Goal: Task Accomplishment & Management: Complete application form

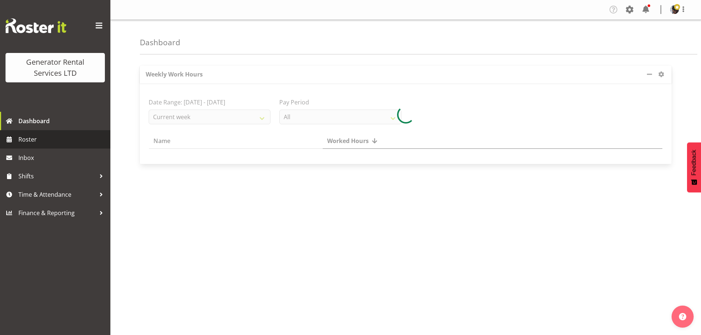
click at [30, 138] on span "Roster" at bounding box center [62, 139] width 88 height 11
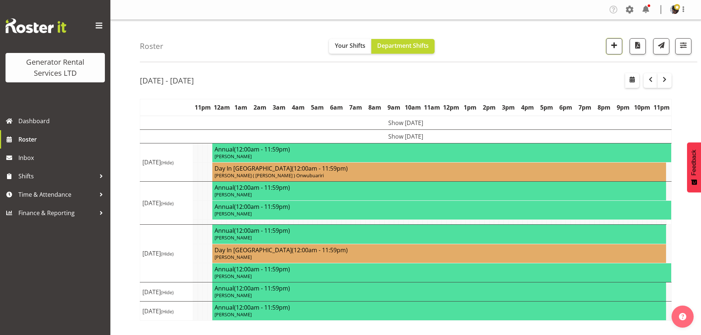
click at [612, 51] on button "button" at bounding box center [614, 46] width 16 height 16
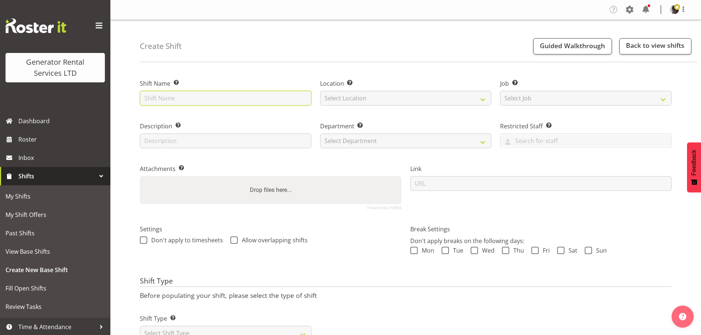
click at [186, 103] on input "text" at bounding box center [225, 98] width 171 height 15
type input "S"
type input "V"
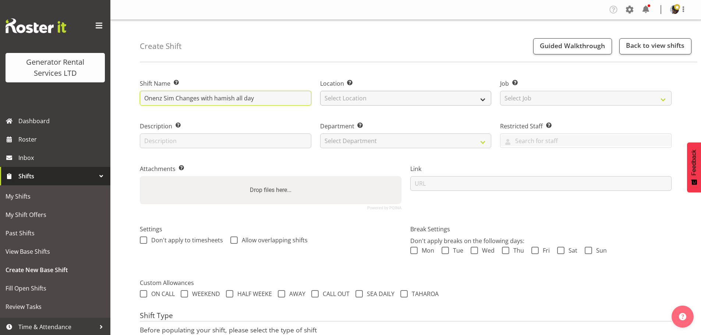
type input "Onenz Sim Changes with hamish all day"
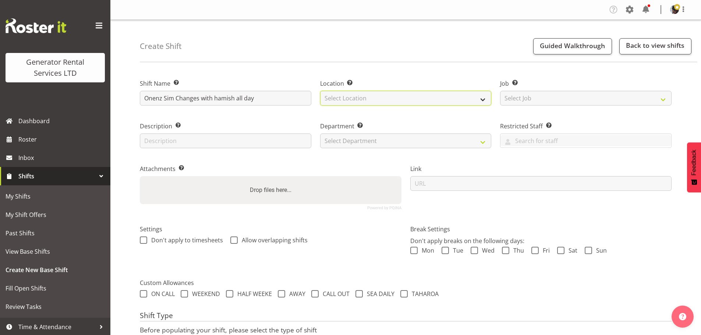
click at [353, 102] on select "Select Location [GEOGRAPHIC_DATA] [GEOGRAPHIC_DATA]" at bounding box center [405, 98] width 171 height 15
select select "28"
click at [320, 91] on select "Select Location GRS Auckland" at bounding box center [405, 98] width 171 height 15
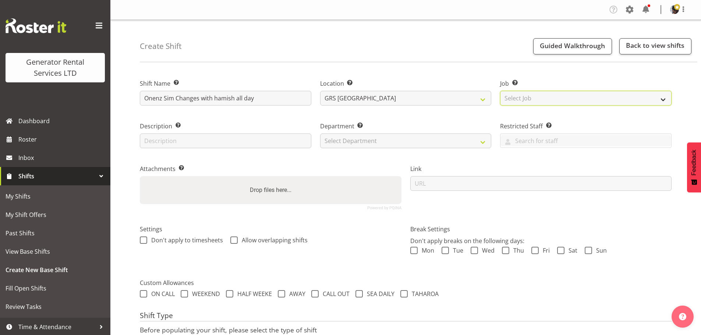
drag, startPoint x: 531, startPoint y: 100, endPoint x: 534, endPoint y: 105, distance: 5.8
click at [531, 100] on select "Select Job Create new job 1.1 GRS AKL RENTALS 1.1 GRS AKL RENTALS AC 1.1 GRS AK…" at bounding box center [585, 98] width 171 height 15
select select "9"
click at [500, 91] on select "Select Job Create new job 1.1 GRS AKL RENTALS 1.1 GRS AKL RENTALS AC 1.1 GRS AK…" at bounding box center [585, 98] width 171 height 15
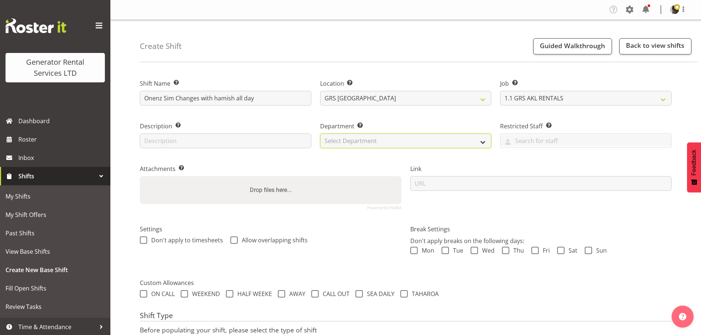
click at [440, 142] on select "Select Department GRS HIRE AKL GRS HIRE TGA GRS HIRE HST GRS TAHAROA GRS SALES …" at bounding box center [405, 141] width 171 height 15
select select "20"
click at [320, 134] on select "Select Department GRS HIRE AKL GRS HIRE TGA GRS HIRE HST GRS TAHAROA GRS SALES …" at bounding box center [405, 141] width 171 height 15
click at [421, 120] on div "Department Set the department that the shift relates to. GRS HIRE AKL GRS HIRE …" at bounding box center [406, 132] width 180 height 43
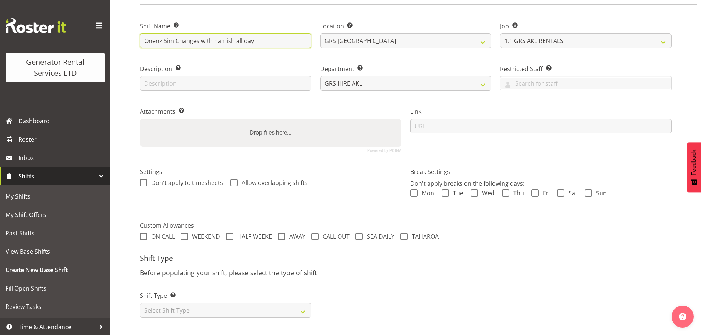
click at [275, 33] on input "Onenz Sim Changes with hamish all day" at bounding box center [225, 40] width 171 height 15
type input "Onenz Sim Changes with hamish all day 7am start"
drag, startPoint x: 480, startPoint y: 237, endPoint x: 465, endPoint y: 226, distance: 19.0
click at [480, 237] on form "Shift Name Enter a name for the shift (e.g. Day Shift). Onenz Sim Changes with …" at bounding box center [405, 166] width 531 height 311
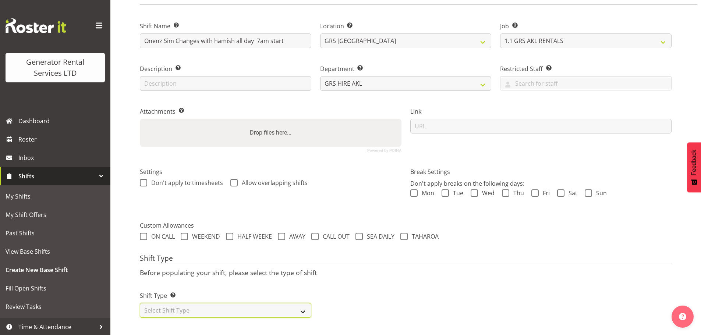
click at [284, 308] on select "Select Shift Type One Off Shift Recurring Shift Rotating Shift" at bounding box center [225, 310] width 171 height 15
select select "one_off"
click at [140, 303] on select "Select Shift Type One Off Shift Recurring Shift Rotating Shift" at bounding box center [225, 310] width 171 height 15
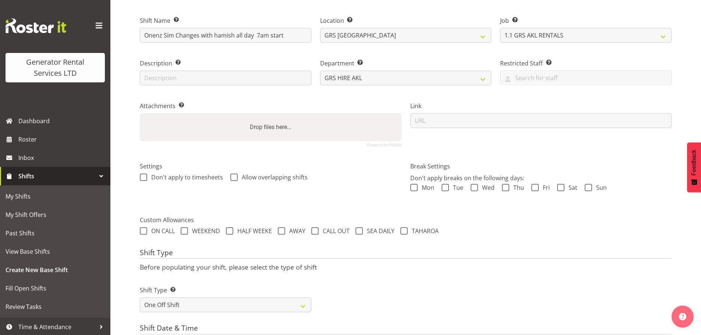
click at [379, 269] on p "Before populating your shift, please select the type of shift" at bounding box center [405, 267] width 531 height 8
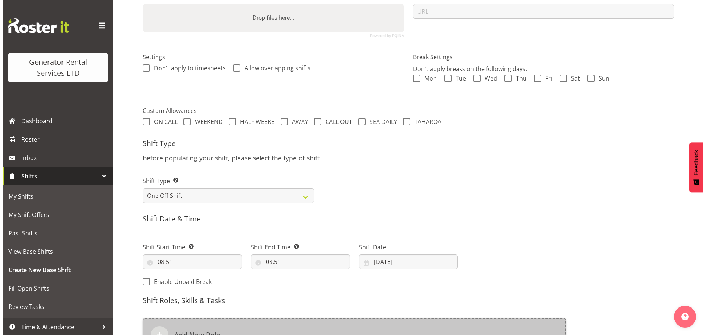
scroll to position [284, 0]
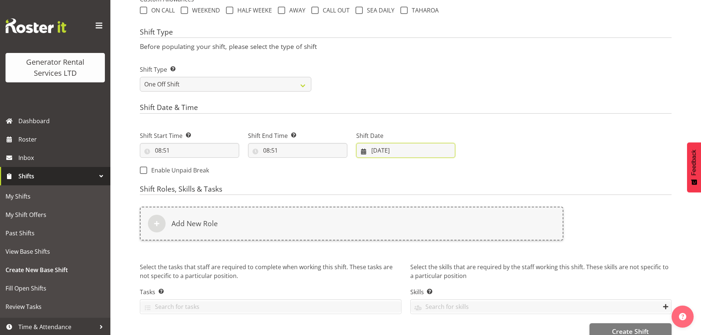
click at [380, 144] on input "13/08/2025" at bounding box center [405, 150] width 99 height 15
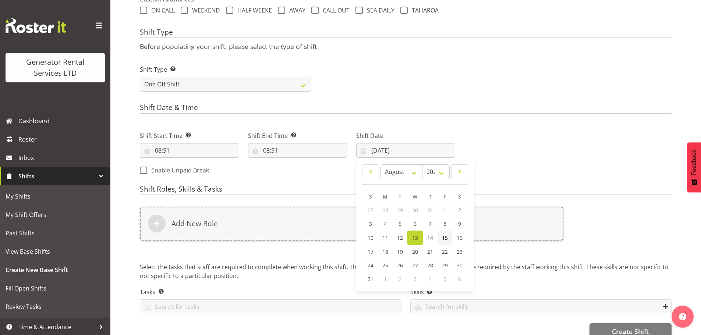
click at [443, 238] on span "15" at bounding box center [445, 237] width 6 height 7
type input "15/08/2025"
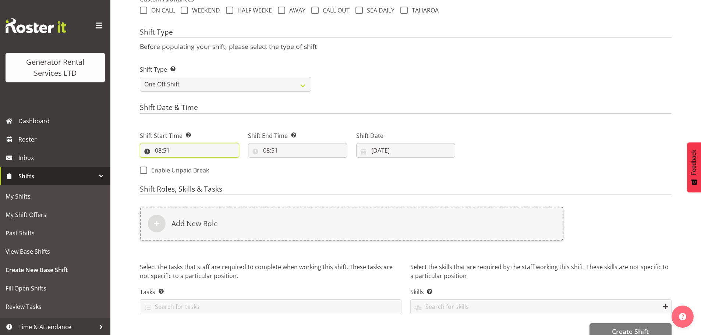
drag, startPoint x: 154, startPoint y: 153, endPoint x: 163, endPoint y: 152, distance: 9.6
click at [154, 153] on input "08:51" at bounding box center [189, 150] width 99 height 15
click at [190, 170] on select "00 01 02 03 04 05 06 07 08 09 10 11 12 13 14 15 16 17 18 19 20 21 22 23" at bounding box center [190, 169] width 17 height 15
select select "7"
click at [182, 162] on select "00 01 02 03 04 05 06 07 08 09 10 11 12 13 14 15 16 17 18 19 20 21 22 23" at bounding box center [190, 169] width 17 height 15
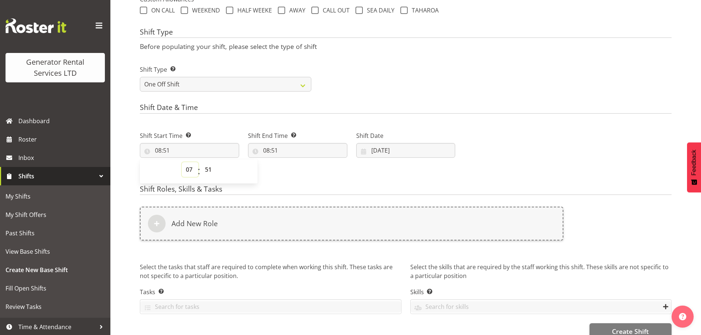
type input "07:51"
click at [211, 169] on select "00 01 02 03 04 05 06 07 08 09 10 11 12 13 14 15 16 17 18 19 20 21 22 23 24 25 2…" at bounding box center [209, 169] width 17 height 15
select select "0"
click at [201, 162] on select "00 01 02 03 04 05 06 07 08 09 10 11 12 13 14 15 16 17 18 19 20 21 22 23 24 25 2…" at bounding box center [209, 169] width 17 height 15
type input "07:00"
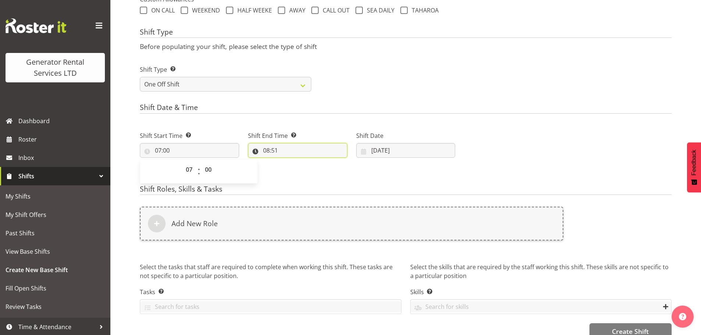
click at [273, 146] on input "08:51" at bounding box center [297, 150] width 99 height 15
click at [296, 166] on select "00 01 02 03 04 05 06 07 08 09 10 11 12 13 14 15 16 17 18 19 20 21 22 23" at bounding box center [298, 169] width 17 height 15
select select "17"
click at [290, 162] on select "00 01 02 03 04 05 06 07 08 09 10 11 12 13 14 15 16 17 18 19 20 21 22 23" at bounding box center [298, 169] width 17 height 15
type input "17:51"
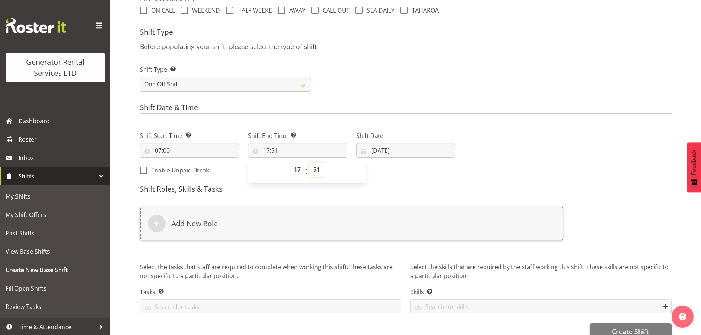
drag, startPoint x: 318, startPoint y: 168, endPoint x: 318, endPoint y: 163, distance: 5.2
click at [318, 168] on select "00 01 02 03 04 05 06 07 08 09 10 11 12 13 14 15 16 17 18 19 20 21 22 23 24 25 2…" at bounding box center [317, 169] width 17 height 15
select select "0"
click at [309, 162] on select "00 01 02 03 04 05 06 07 08 09 10 11 12 13 14 15 16 17 18 19 20 21 22 23 24 25 2…" at bounding box center [317, 169] width 17 height 15
type input "17:00"
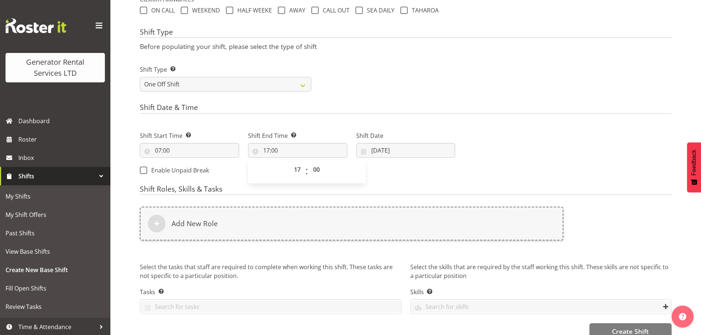
click at [371, 66] on div "Shift Type Shift Types: One Off – Select this if you would like a single shift …" at bounding box center [405, 75] width 540 height 41
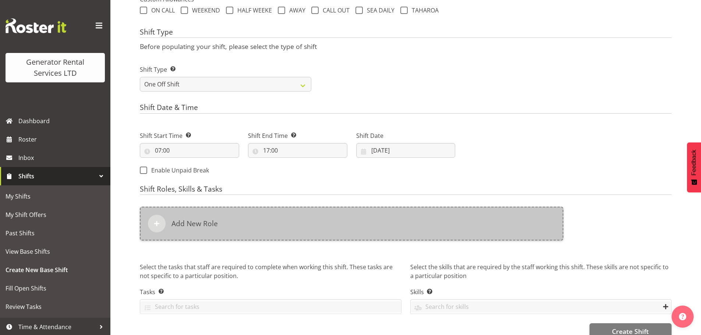
click at [348, 227] on div "Add New Role" at bounding box center [351, 224] width 423 height 34
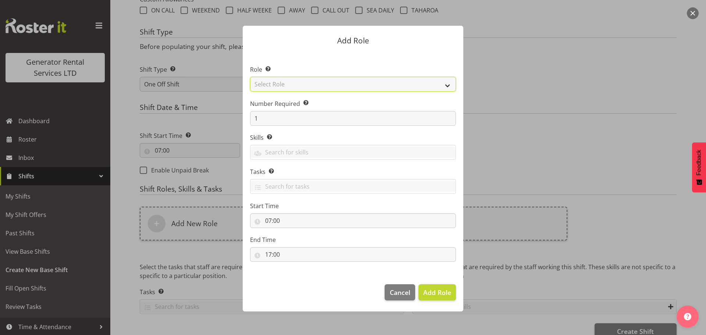
click at [356, 83] on select "Select Role Account Manager Electrician Engineering GM HSEQ manager MECH Mechan…" at bounding box center [353, 84] width 206 height 15
click at [250, 77] on select "Select Role Account Manager Electrician Engineering GM HSEQ manager MECH Mechan…" at bounding box center [353, 84] width 206 height 15
click at [323, 85] on select "Account Manager Electrician Engineering GM HSEQ manager MECH Mechanic Office Op…" at bounding box center [353, 84] width 206 height 15
select select "285"
click at [250, 77] on select "Account Manager Electrician Engineering GM HSEQ manager MECH Mechanic Office Op…" at bounding box center [353, 84] width 206 height 15
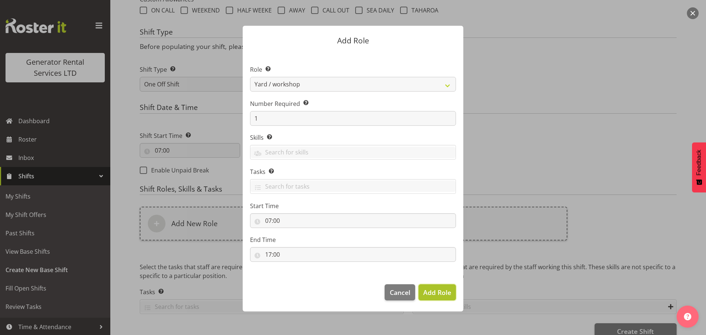
drag, startPoint x: 444, startPoint y: 296, endPoint x: 430, endPoint y: 290, distance: 16.0
click at [444, 296] on span "Add Role" at bounding box center [437, 293] width 28 height 10
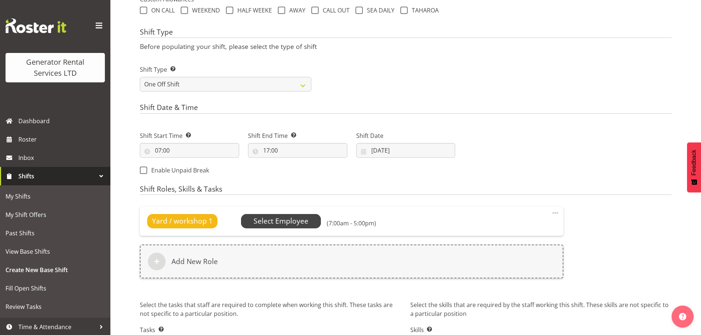
click at [269, 224] on span "Select Employee" at bounding box center [280, 221] width 55 height 11
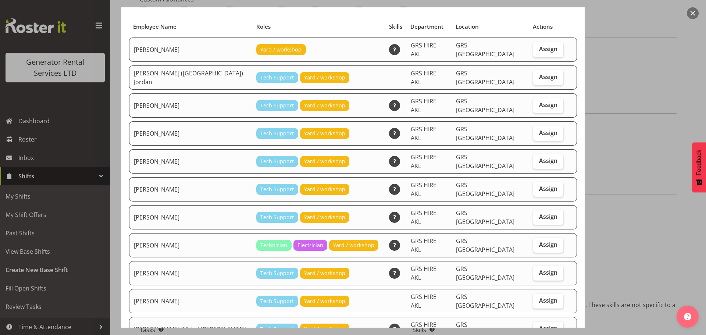
scroll to position [74, 0]
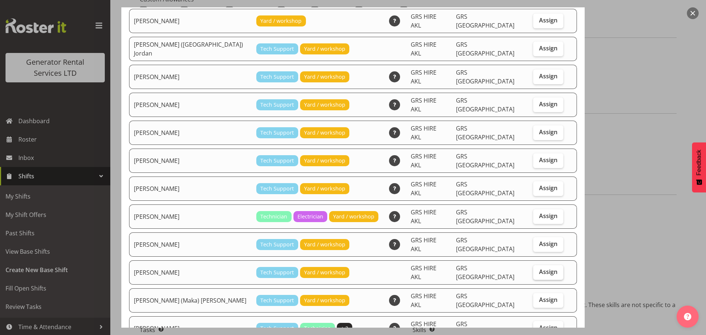
click at [539, 268] on span "Assign" at bounding box center [548, 271] width 18 height 7
click at [533, 270] on input "Assign" at bounding box center [535, 272] width 5 height 5
checkbox input "true"
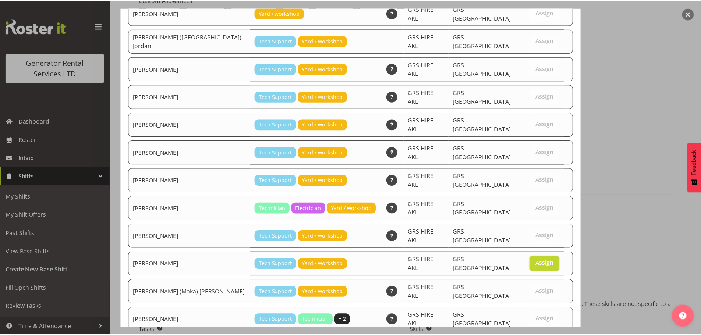
scroll to position [97, 0]
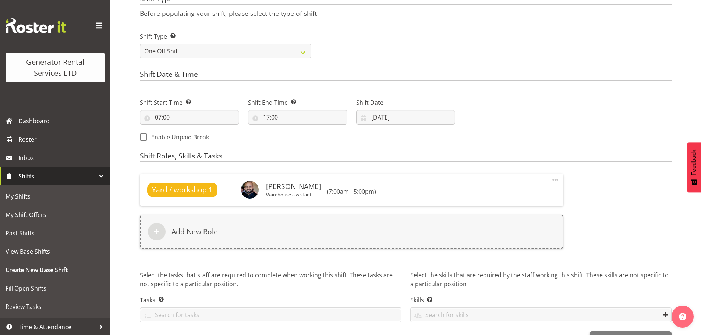
scroll to position [340, 0]
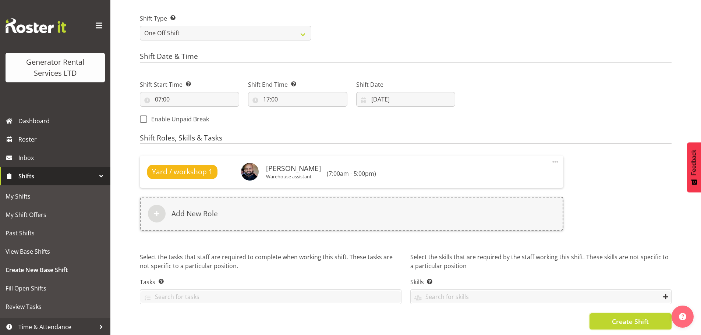
click at [629, 317] on span "Create Shift" at bounding box center [630, 322] width 37 height 10
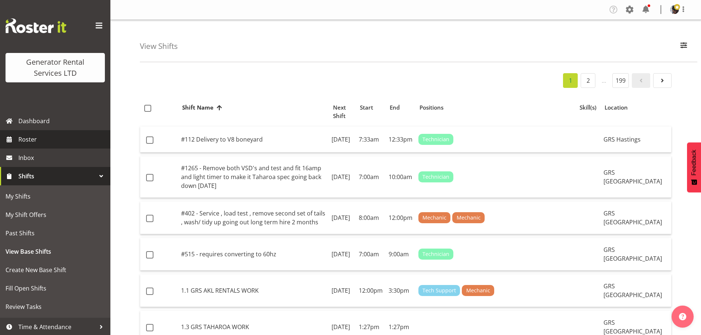
click at [31, 136] on span "Roster" at bounding box center [62, 139] width 88 height 11
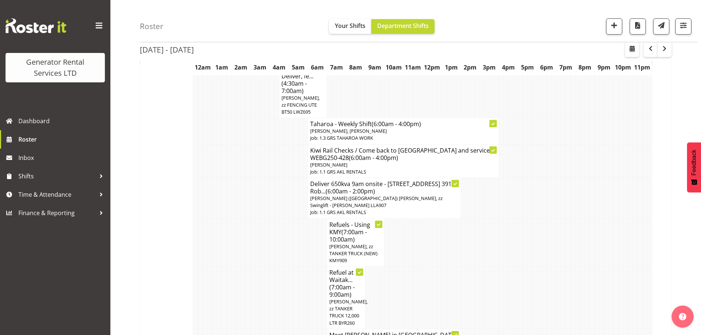
scroll to position [74, 0]
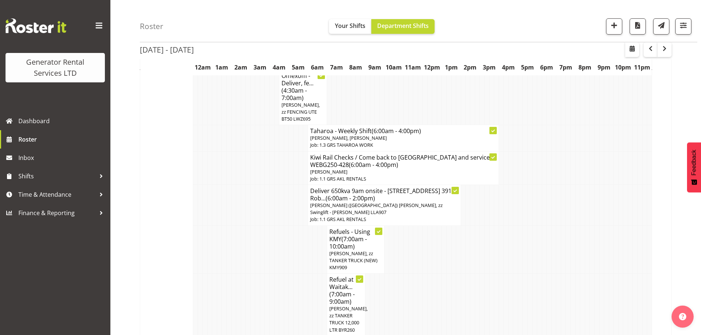
click at [622, 29] on div "1 Locations Clear GRS [GEOGRAPHIC_DATA] GRS Hastings [GEOGRAPHIC_DATA] GRS [GEO…" at bounding box center [645, 26] width 91 height 16
click at [618, 29] on span "button" at bounding box center [614, 26] width 10 height 10
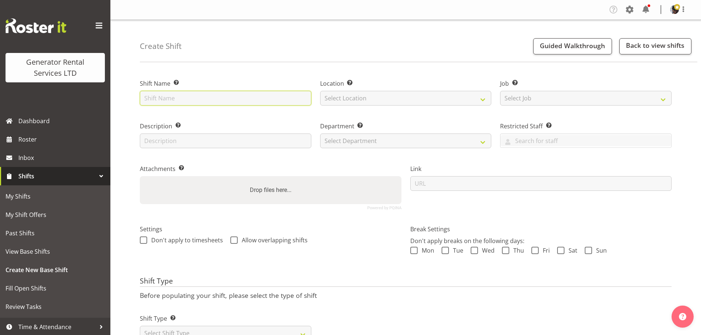
click at [280, 95] on input "text" at bounding box center [225, 98] width 171 height 15
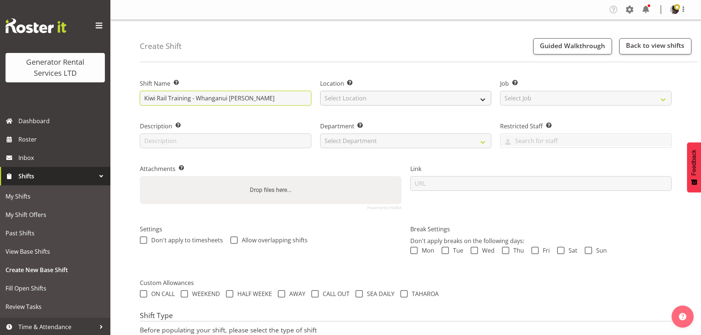
type input "Kiwi Rail Training - Whanganui Chris fry"
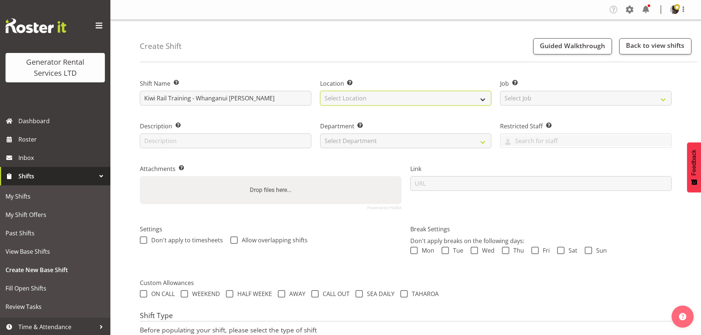
click at [331, 102] on select "Select Location GRS Auckland" at bounding box center [405, 98] width 171 height 15
select select "28"
click at [320, 91] on select "Select Location GRS Auckland" at bounding box center [405, 98] width 171 height 15
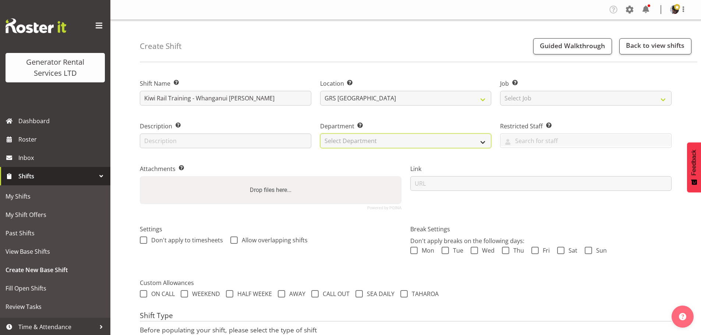
click at [357, 135] on select "Select Department GRS HIRE AKL GRS HIRE TGA GRS HIRE HST GRS TAHAROA GRS SALES …" at bounding box center [405, 141] width 171 height 15
select select "20"
click at [320, 134] on select "Select Department GRS HIRE AKL GRS HIRE TGA GRS HIRE HST GRS TAHAROA GRS SALES …" at bounding box center [405, 141] width 171 height 15
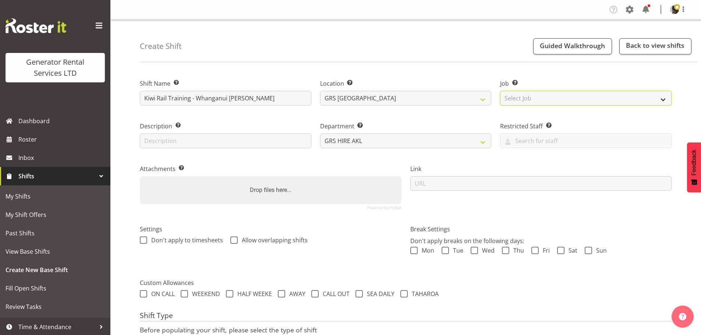
drag, startPoint x: 514, startPoint y: 92, endPoint x: 515, endPoint y: 97, distance: 4.9
click at [514, 92] on select "Select Job Create new job 1.1 GRS AKL RENTALS 1.1 GRS AKL RENTALS AC 1.1 GRS AK…" at bounding box center [585, 98] width 171 height 15
select select "9"
click at [500, 91] on select "Select Job Create new job 1.1 GRS AKL RENTALS 1.1 GRS AKL RENTALS AC 1.1 GRS AK…" at bounding box center [585, 98] width 171 height 15
click at [458, 121] on div "Department Set the department that the shift relates to. GRS HIRE AKL GRS HIRE …" at bounding box center [406, 132] width 180 height 43
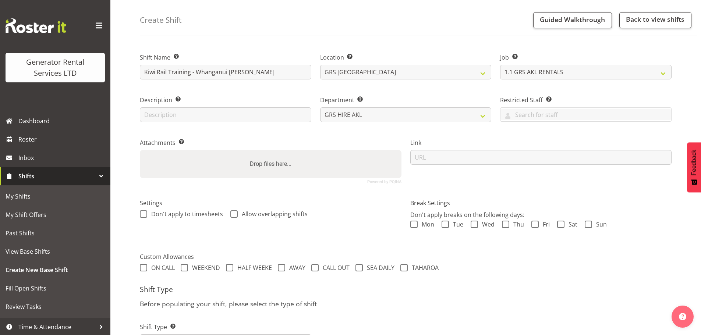
scroll to position [63, 0]
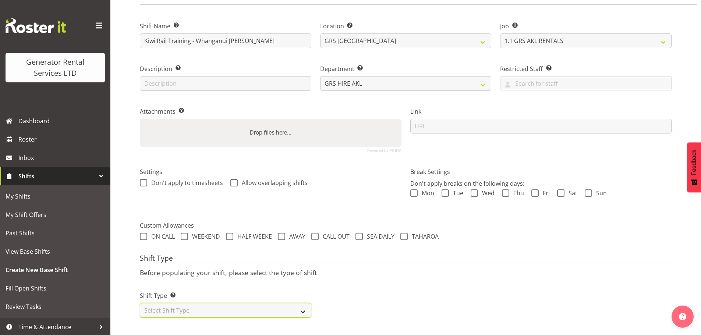
drag, startPoint x: 219, startPoint y: 307, endPoint x: 216, endPoint y: 298, distance: 9.4
click at [219, 307] on select "Select Shift Type One Off Shift Recurring Shift Rotating Shift" at bounding box center [225, 310] width 171 height 15
click at [140, 303] on select "Select Shift Type One Off Shift Recurring Shift Rotating Shift" at bounding box center [225, 310] width 171 height 15
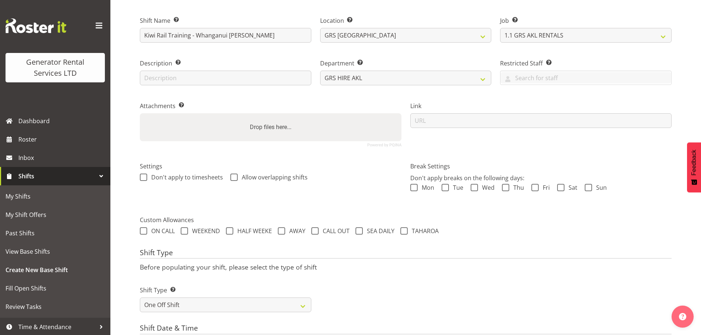
click at [399, 269] on p "Before populating your shift, please select the type of shift" at bounding box center [405, 267] width 531 height 8
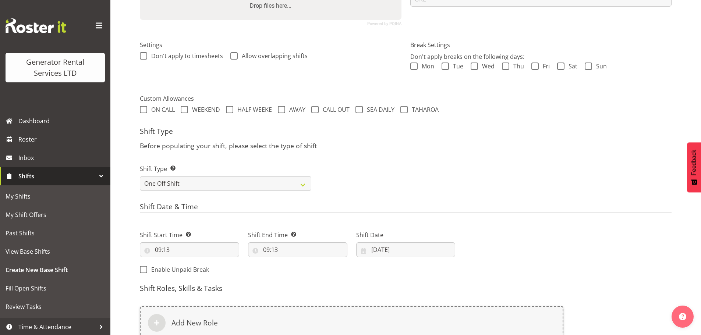
scroll to position [247, 0]
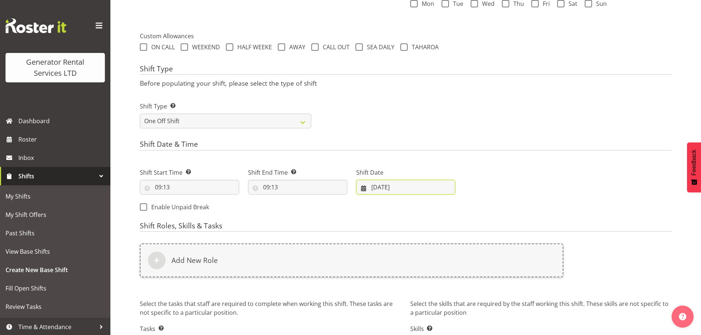
click at [374, 182] on input "13/08/2025" at bounding box center [405, 187] width 99 height 15
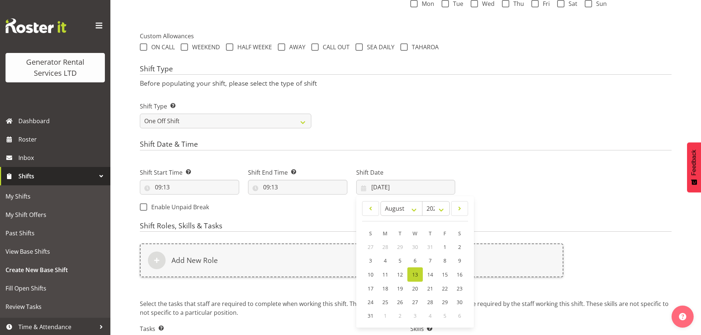
click at [417, 275] on span "13" at bounding box center [415, 274] width 6 height 7
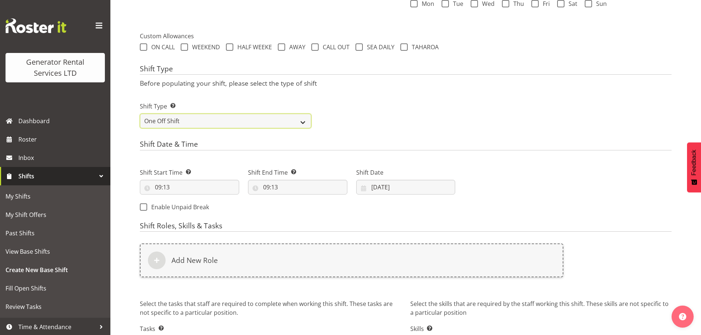
click at [193, 118] on select "One Off Shift Recurring Shift Rotating Shift" at bounding box center [225, 121] width 171 height 15
select select "recurring"
click at [140, 114] on select "One Off Shift Recurring Shift Rotating Shift" at bounding box center [225, 121] width 171 height 15
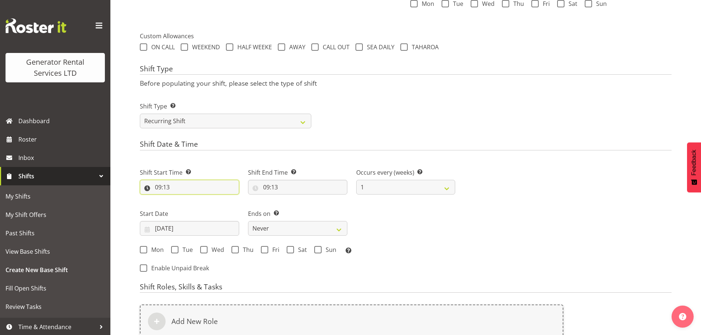
click at [154, 187] on input "09:13" at bounding box center [189, 187] width 99 height 15
click at [191, 206] on select "00 01 02 03 04 05 06 07 08 09 10 11 12 13 14 15 16 17 18 19 20 21 22 23" at bounding box center [190, 206] width 17 height 15
select select "7"
click at [182, 199] on select "00 01 02 03 04 05 06 07 08 09 10 11 12 13 14 15 16 17 18 19 20 21 22 23" at bounding box center [190, 206] width 17 height 15
type input "07:13"
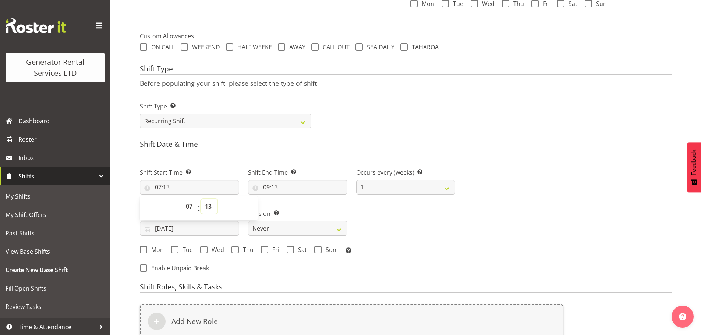
click at [209, 204] on select "00 01 02 03 04 05 06 07 08 09 10 11 12 13 14 15 16 17 18 19 20 21 22 23 24 25 2…" at bounding box center [209, 206] width 17 height 15
select select "0"
click at [201, 199] on select "00 01 02 03 04 05 06 07 08 09 10 11 12 13 14 15 16 17 18 19 20 21 22 23 24 25 2…" at bounding box center [209, 206] width 17 height 15
type input "07:00"
click at [277, 184] on input "09:13" at bounding box center [297, 187] width 99 height 15
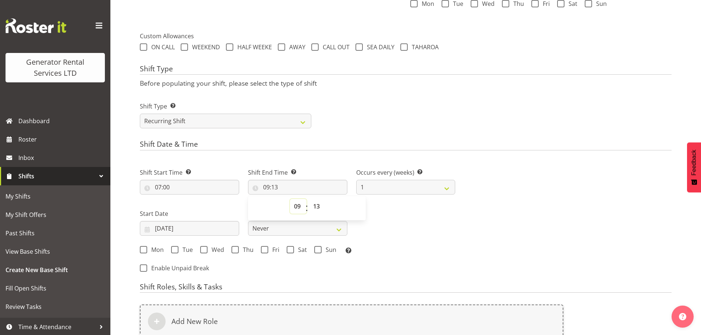
click at [299, 204] on select "00 01 02 03 04 05 06 07 08 09 10 11 12 13 14 15 16 17 18 19 20 21 22 23" at bounding box center [298, 206] width 17 height 15
select select "17"
click at [290, 199] on select "00 01 02 03 04 05 06 07 08 09 10 11 12 13 14 15 16 17 18 19 20 21 22 23" at bounding box center [298, 206] width 17 height 15
type input "17:13"
click at [315, 209] on select "00 01 02 03 04 05 06 07 08 09 10 11 12 13 14 15 16 17 18 19 20 21 22 23 24 25 2…" at bounding box center [317, 206] width 17 height 15
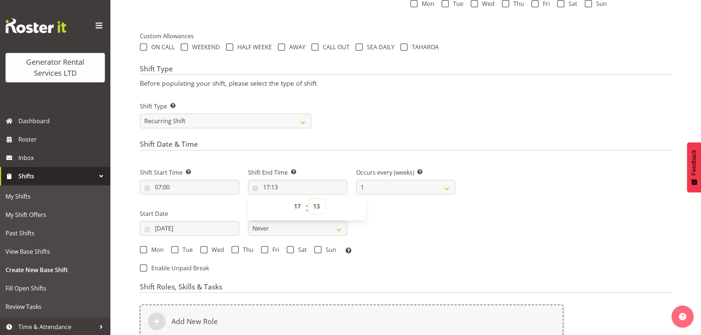
select select "0"
click at [309, 199] on select "00 01 02 03 04 05 06 07 08 09 10 11 12 13 14 15 16 17 18 19 20 21 22 23 24 25 2…" at bounding box center [317, 206] width 17 height 15
type input "17:00"
drag, startPoint x: 349, startPoint y: 97, endPoint x: 344, endPoint y: 160, distance: 63.1
click at [350, 100] on div "Shift Type Shift Types: One Off – Select this if you would like a single shift …" at bounding box center [405, 112] width 540 height 41
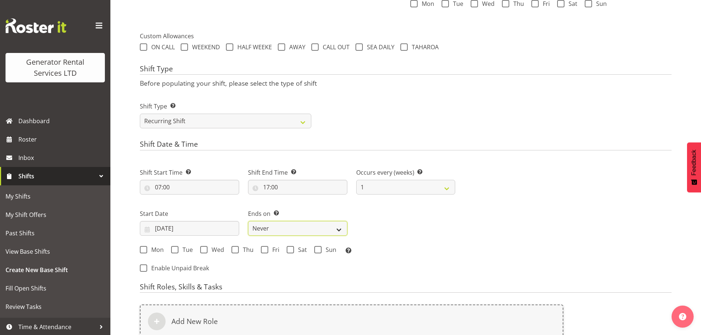
click at [270, 230] on select "Never On Date" at bounding box center [297, 228] width 99 height 15
select select "date"
click at [248, 221] on select "Never On Date" at bounding box center [297, 228] width 99 height 15
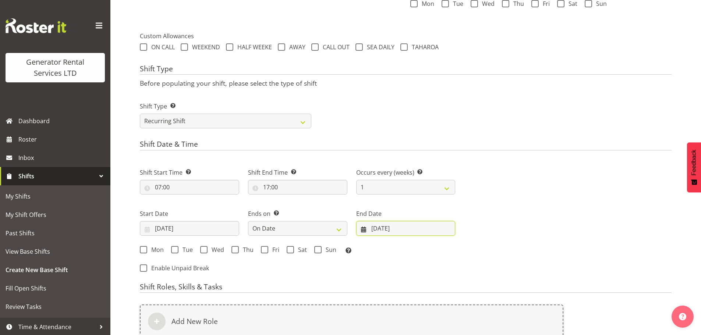
click at [390, 227] on input "13/08/2025" at bounding box center [405, 228] width 99 height 15
click at [431, 317] on link "15" at bounding box center [426, 316] width 15 height 14
type input "15/08/2025"
click at [478, 243] on div "Next Shifts" at bounding box center [567, 218] width 216 height 121
click at [431, 188] on select "1 2 3 4 5 6 7 8 9 10 11 12" at bounding box center [405, 187] width 99 height 15
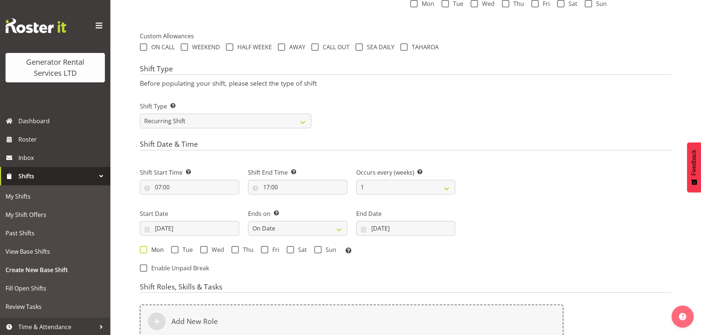
click at [145, 252] on span at bounding box center [143, 249] width 7 height 7
click at [145, 252] on input "Mon" at bounding box center [142, 249] width 5 height 5
checkbox input "true"
click at [182, 248] on span "Tue" at bounding box center [185, 249] width 14 height 7
click at [176, 248] on input "Tue" at bounding box center [173, 249] width 5 height 5
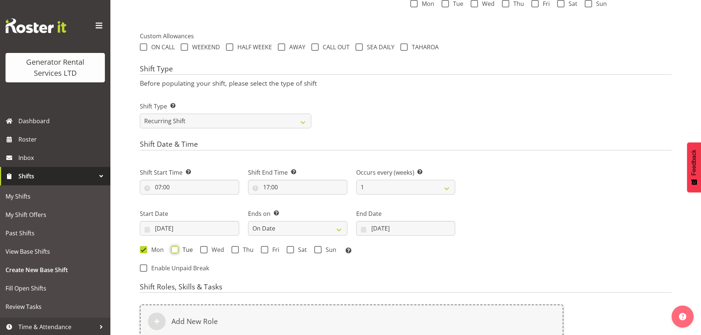
checkbox input "true"
click at [202, 247] on span at bounding box center [203, 249] width 7 height 7
click at [202, 247] on input "Wed" at bounding box center [202, 249] width 5 height 5
checkbox input "true"
click at [235, 253] on span at bounding box center [234, 249] width 7 height 7
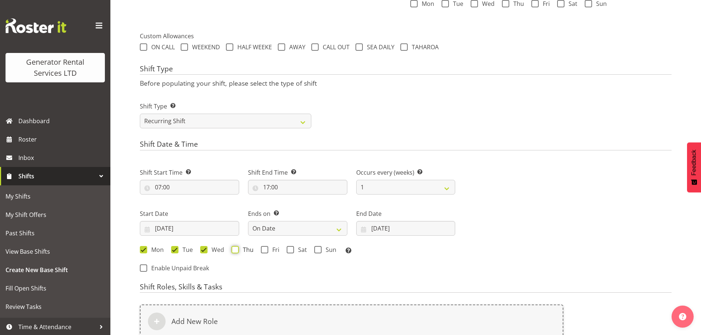
click at [235, 252] on input "Thu" at bounding box center [233, 249] width 5 height 5
checkbox input "true"
click at [266, 252] on span at bounding box center [264, 249] width 7 height 7
click at [266, 252] on input "Fri" at bounding box center [263, 249] width 5 height 5
checkbox input "true"
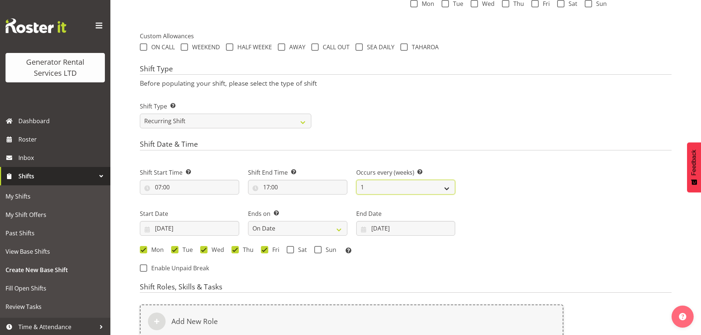
drag, startPoint x: 389, startPoint y: 189, endPoint x: 389, endPoint y: 193, distance: 4.5
click at [389, 189] on select "1 2 3 4 5 6 7 8 9 10 11 12" at bounding box center [405, 187] width 99 height 15
click at [356, 180] on select "1 2 3 4 5 6 7 8 9 10 11 12" at bounding box center [405, 187] width 99 height 15
click at [392, 191] on select "1 2 3 4 5 6 7 8 9 10 11 12" at bounding box center [405, 187] width 99 height 15
select select "1"
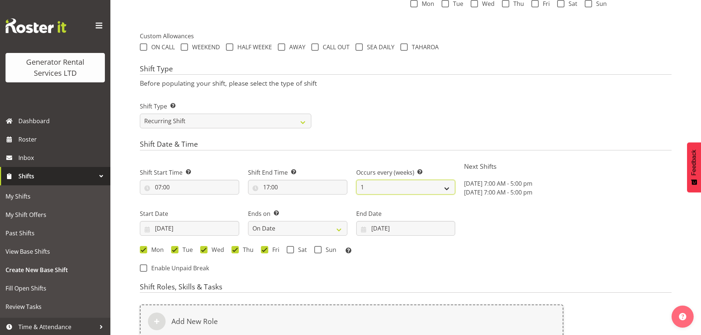
click at [356, 180] on select "1 2 3 4 5 6 7 8 9 10 11 12" at bounding box center [405, 187] width 99 height 15
drag, startPoint x: 388, startPoint y: 143, endPoint x: 392, endPoint y: 147, distance: 5.7
click at [388, 143] on h4 "Shift Date & Time" at bounding box center [405, 145] width 531 height 10
click at [379, 231] on input "15/08/2025" at bounding box center [405, 228] width 99 height 15
click at [439, 316] on span "16" at bounding box center [441, 315] width 6 height 7
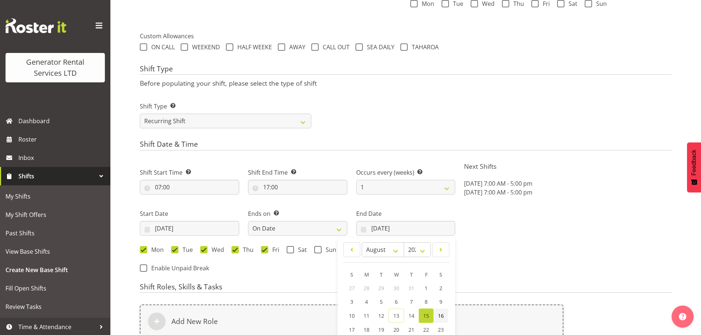
type input "16/08/2025"
click at [419, 104] on div "Shift Type Shift Types: One Off – Select this if you would like a single shift …" at bounding box center [405, 112] width 540 height 41
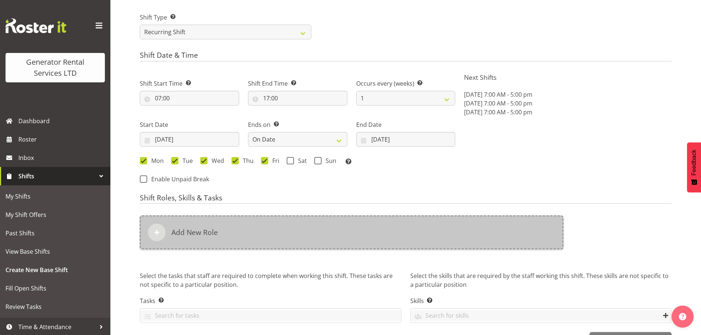
scroll to position [357, 0]
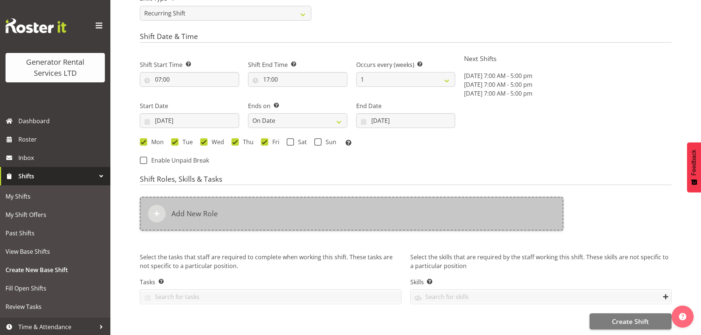
click at [243, 211] on div "Add New Role" at bounding box center [351, 214] width 423 height 34
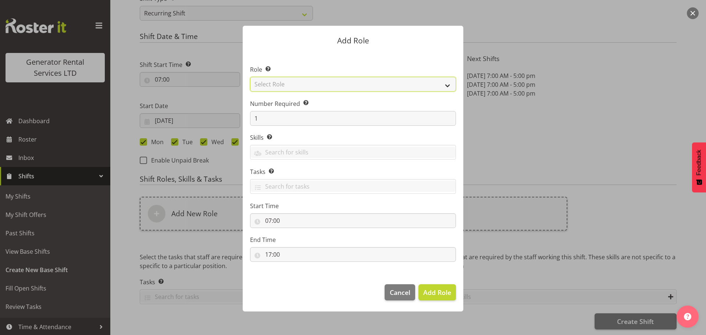
click at [317, 91] on select "Select Role Account Manager Electrician Engineering GM HSEQ manager MECH Mechan…" at bounding box center [353, 84] width 206 height 15
select select "21"
click at [250, 77] on select "Select Role Account Manager Electrician Engineering GM HSEQ manager MECH Mechan…" at bounding box center [353, 84] width 206 height 15
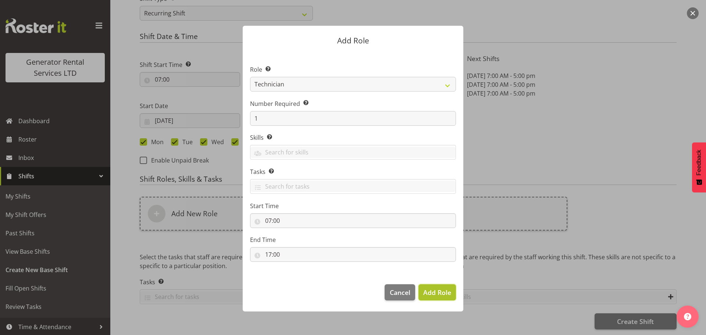
click at [428, 290] on span "Add Role" at bounding box center [437, 292] width 28 height 9
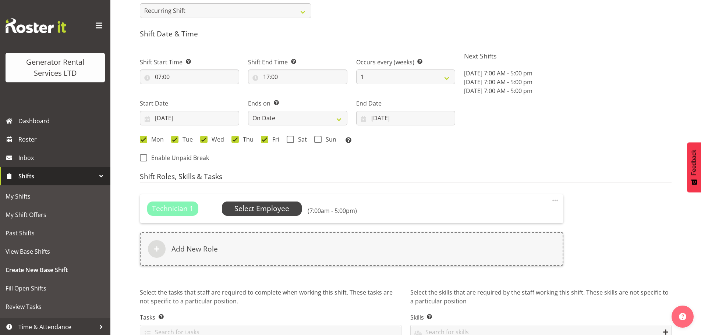
click at [257, 207] on span "Select Employee" at bounding box center [261, 208] width 55 height 11
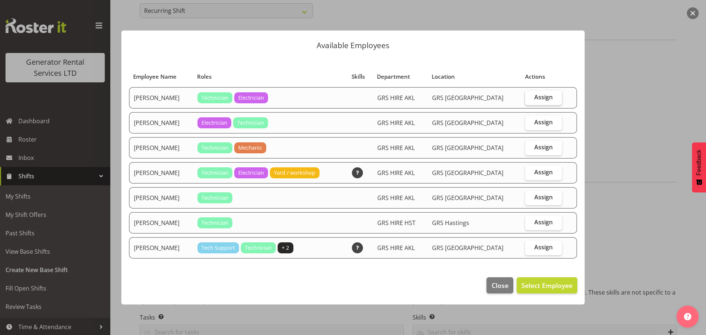
click at [561, 99] on label "Assign" at bounding box center [543, 97] width 36 height 15
click at [530, 99] on input "Assign" at bounding box center [527, 97] width 5 height 5
checkbox input "true"
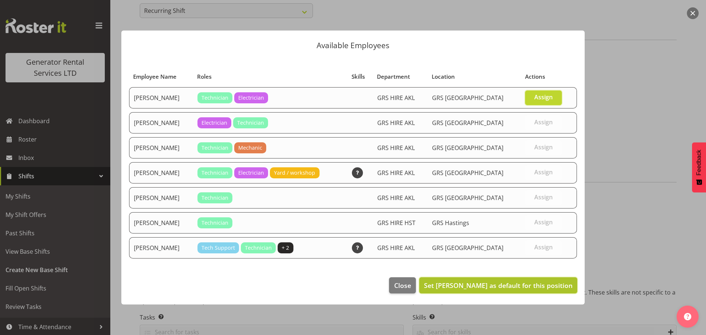
click at [552, 287] on span "Set Chris Fry as default for this position" at bounding box center [498, 285] width 149 height 9
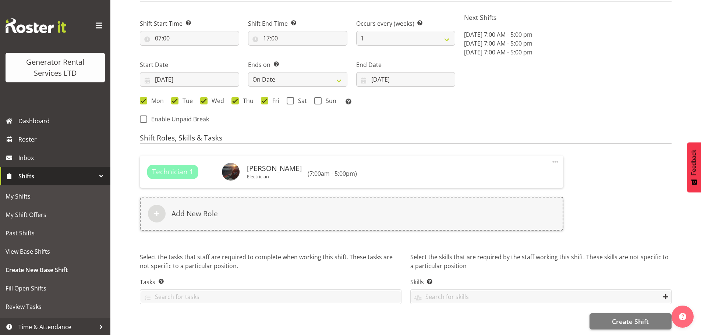
scroll to position [401, 0]
click at [618, 317] on span "Create Shift" at bounding box center [630, 322] width 37 height 10
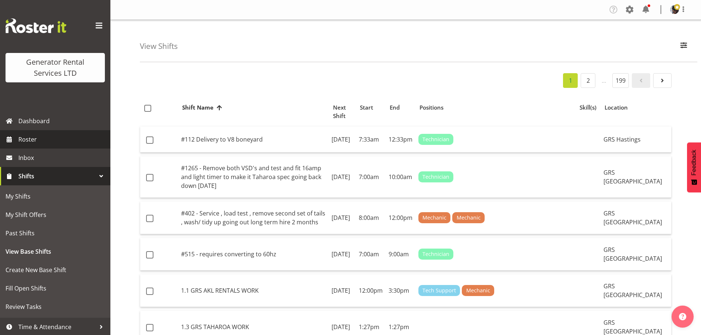
click at [25, 141] on span "Roster" at bounding box center [62, 139] width 88 height 11
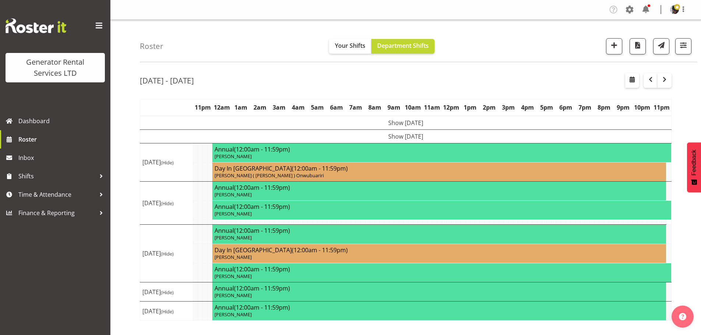
click at [249, 50] on div "Roster Your Shifts Department Shifts 1 Locations Clear GRS [GEOGRAPHIC_DATA] GR…" at bounding box center [418, 41] width 557 height 42
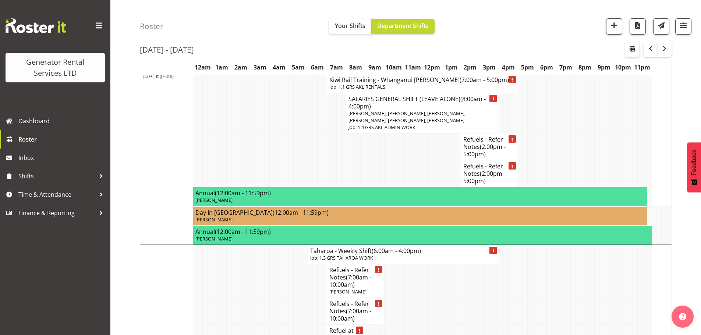
scroll to position [1300, 0]
